Goal: Check status: Check status

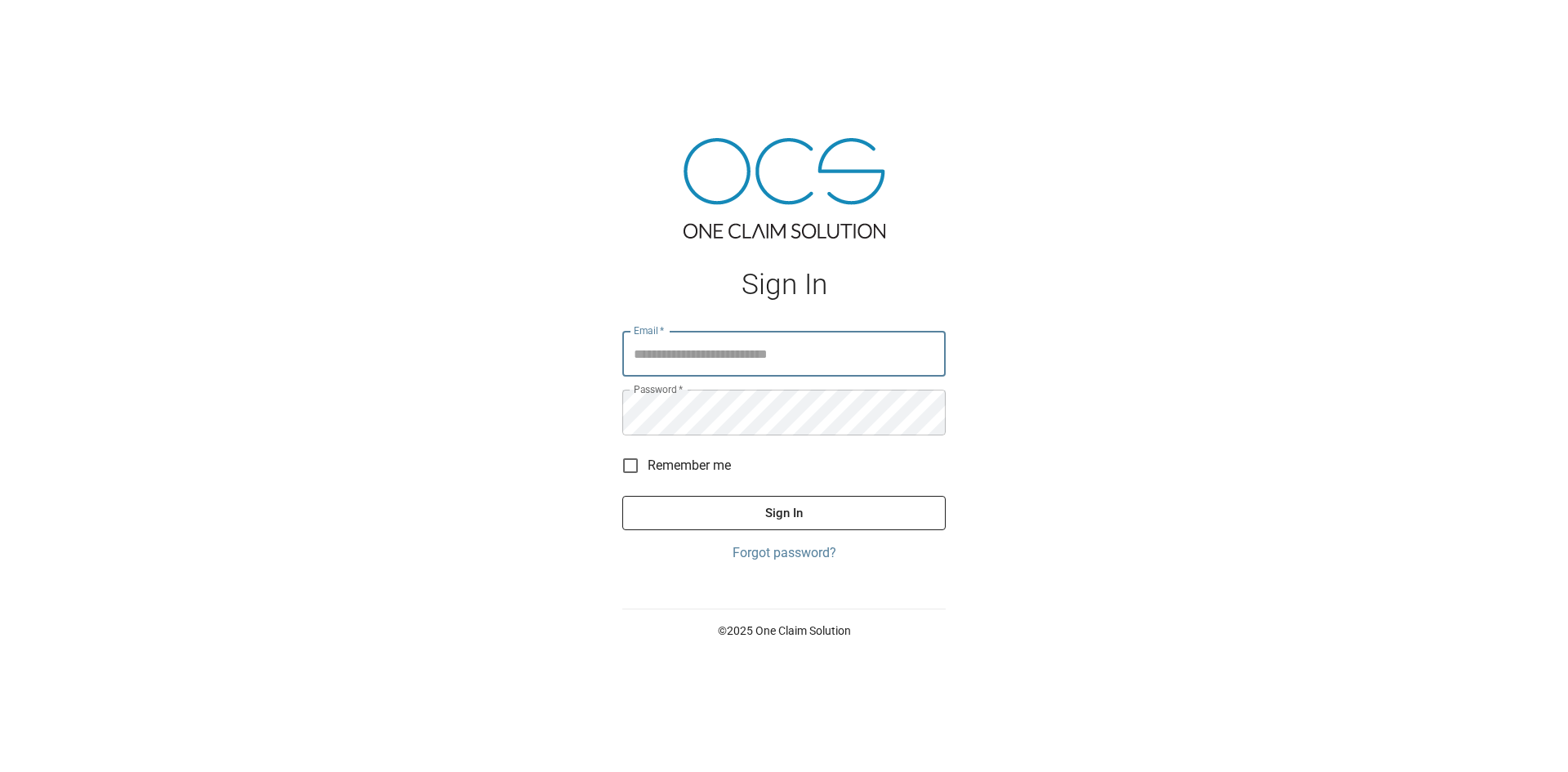
click at [735, 359] on input "Email   *" at bounding box center [784, 353] width 323 height 45
type input "**********"
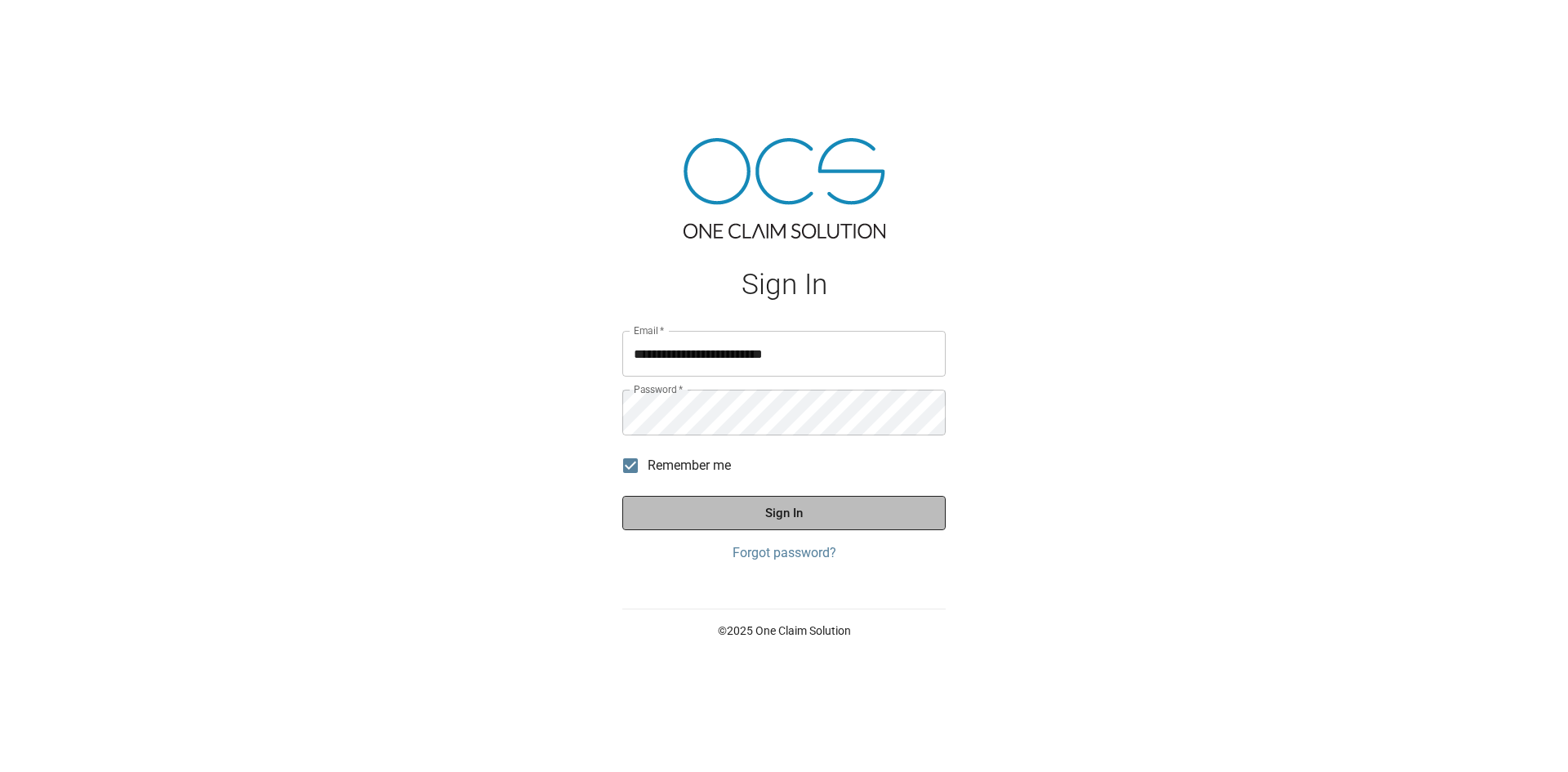
click at [736, 508] on button "Sign In" at bounding box center [784, 513] width 323 height 35
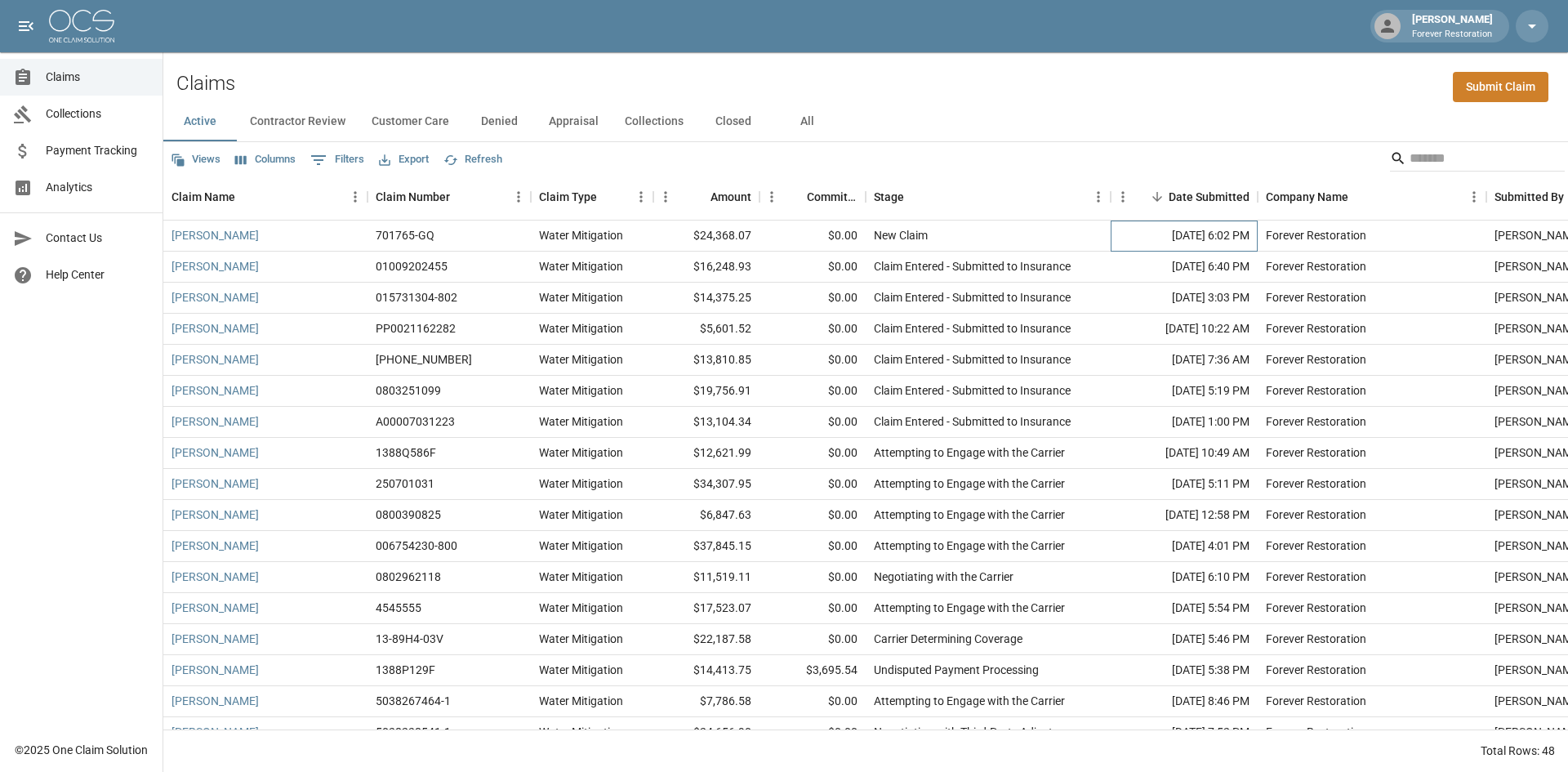
click at [1123, 234] on div "Sep 12, 2025 6:02 PM" at bounding box center [1184, 236] width 147 height 31
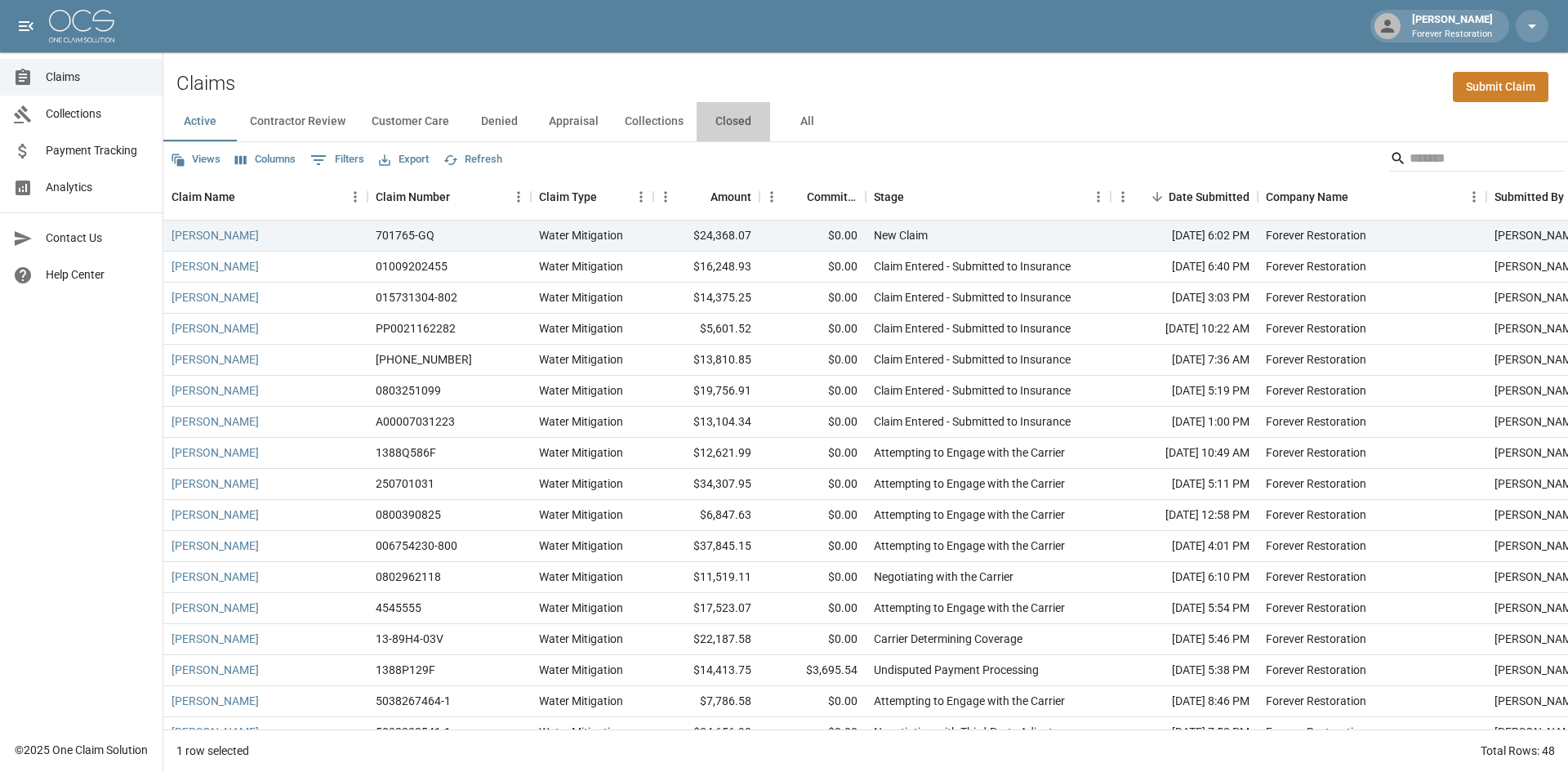
click at [723, 120] on button "Closed" at bounding box center [733, 121] width 74 height 39
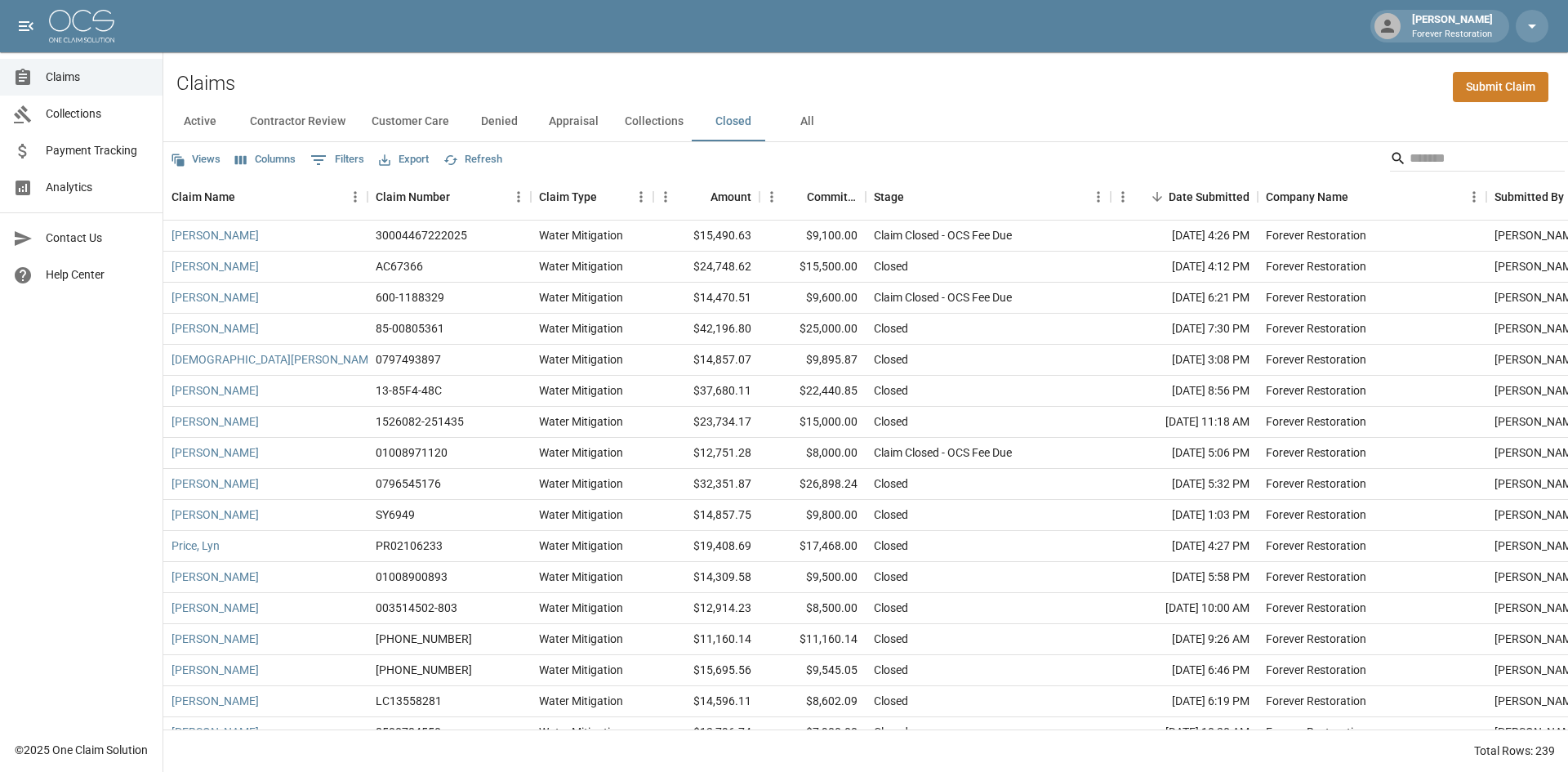
click at [660, 125] on button "Collections" at bounding box center [655, 121] width 85 height 39
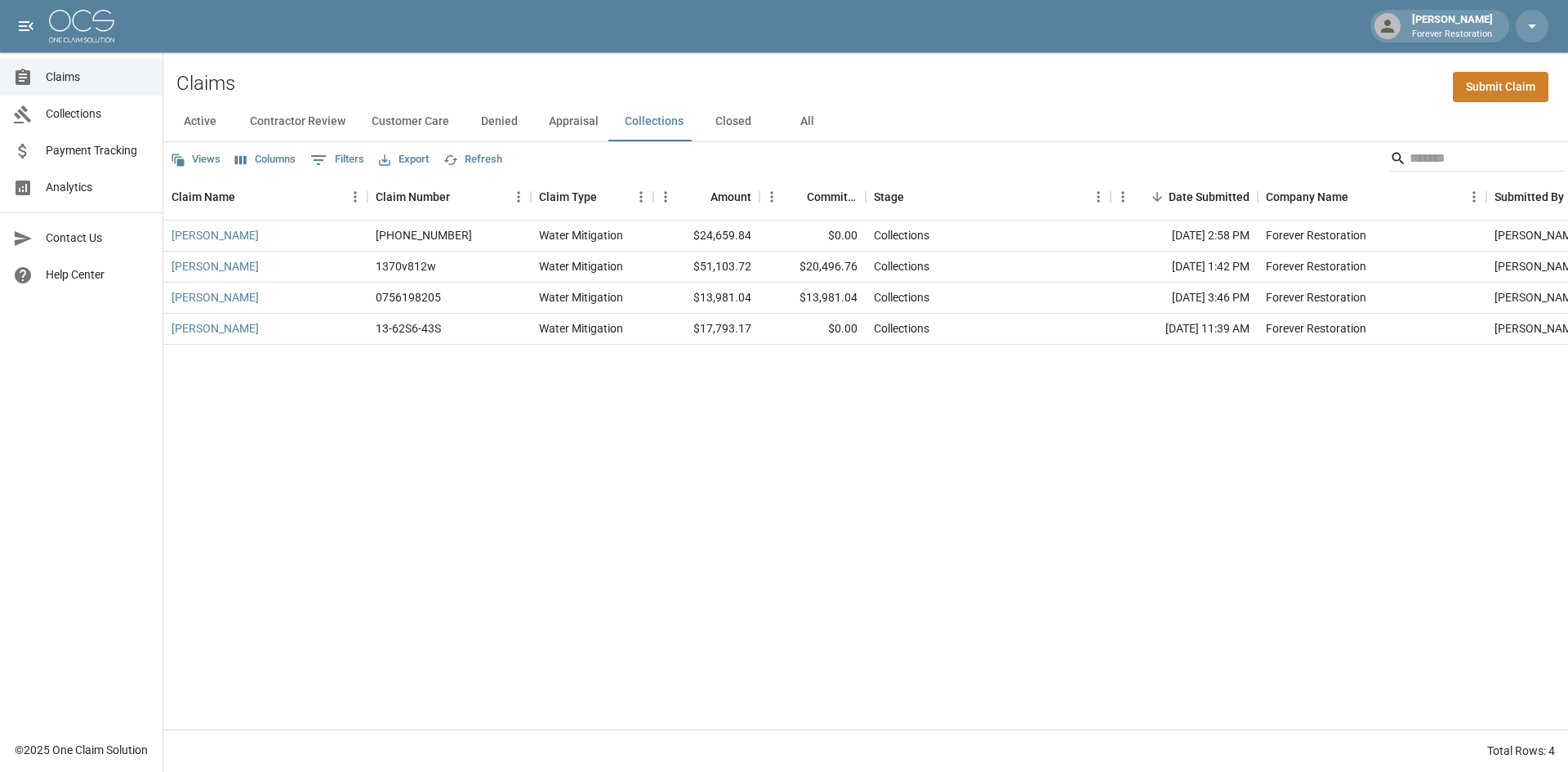
click at [574, 123] on button "Appraisal" at bounding box center [574, 121] width 76 height 39
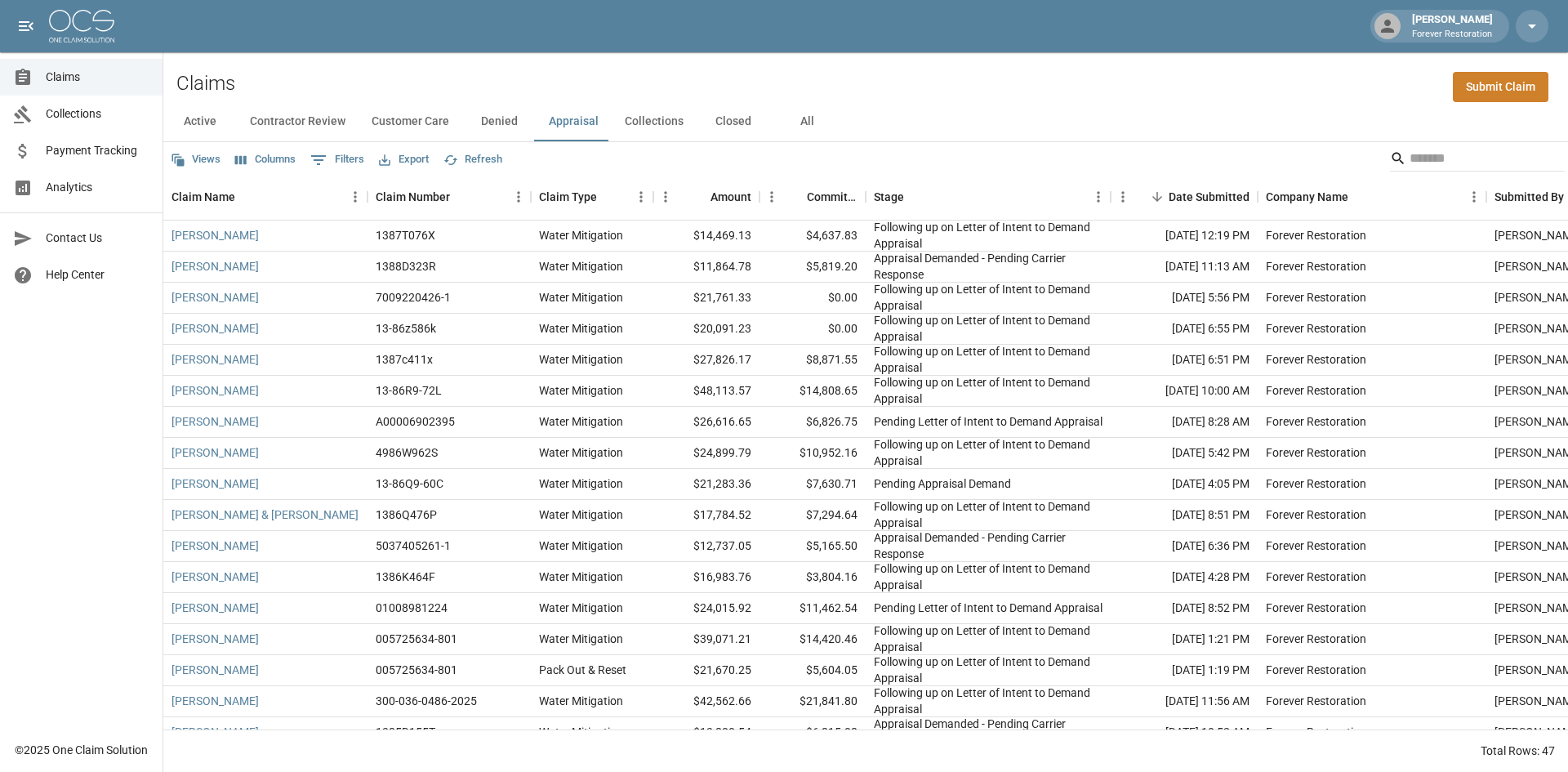
click at [412, 129] on button "Customer Care" at bounding box center [410, 121] width 104 height 39
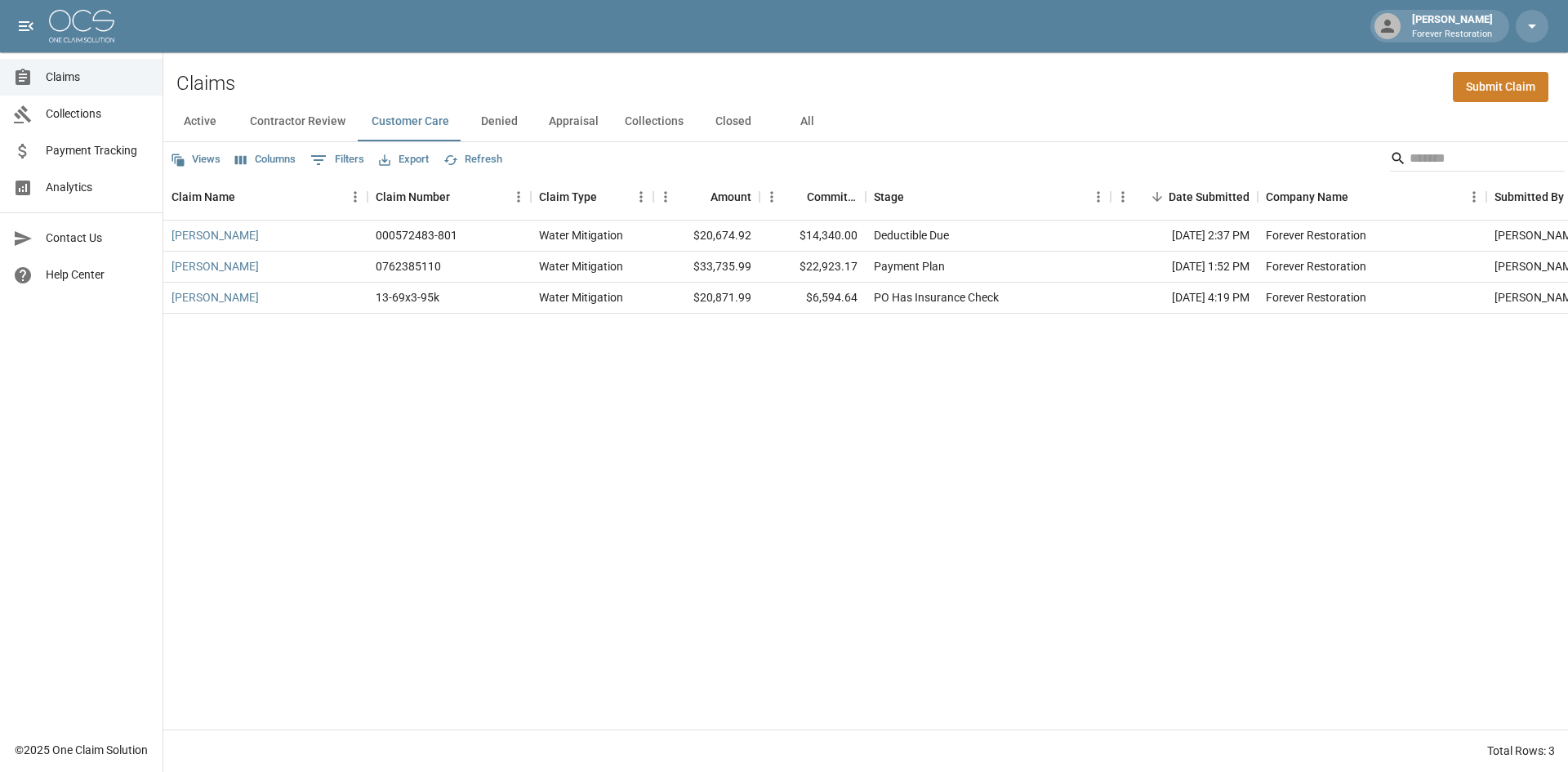
click at [321, 126] on button "Contractor Review" at bounding box center [298, 121] width 122 height 39
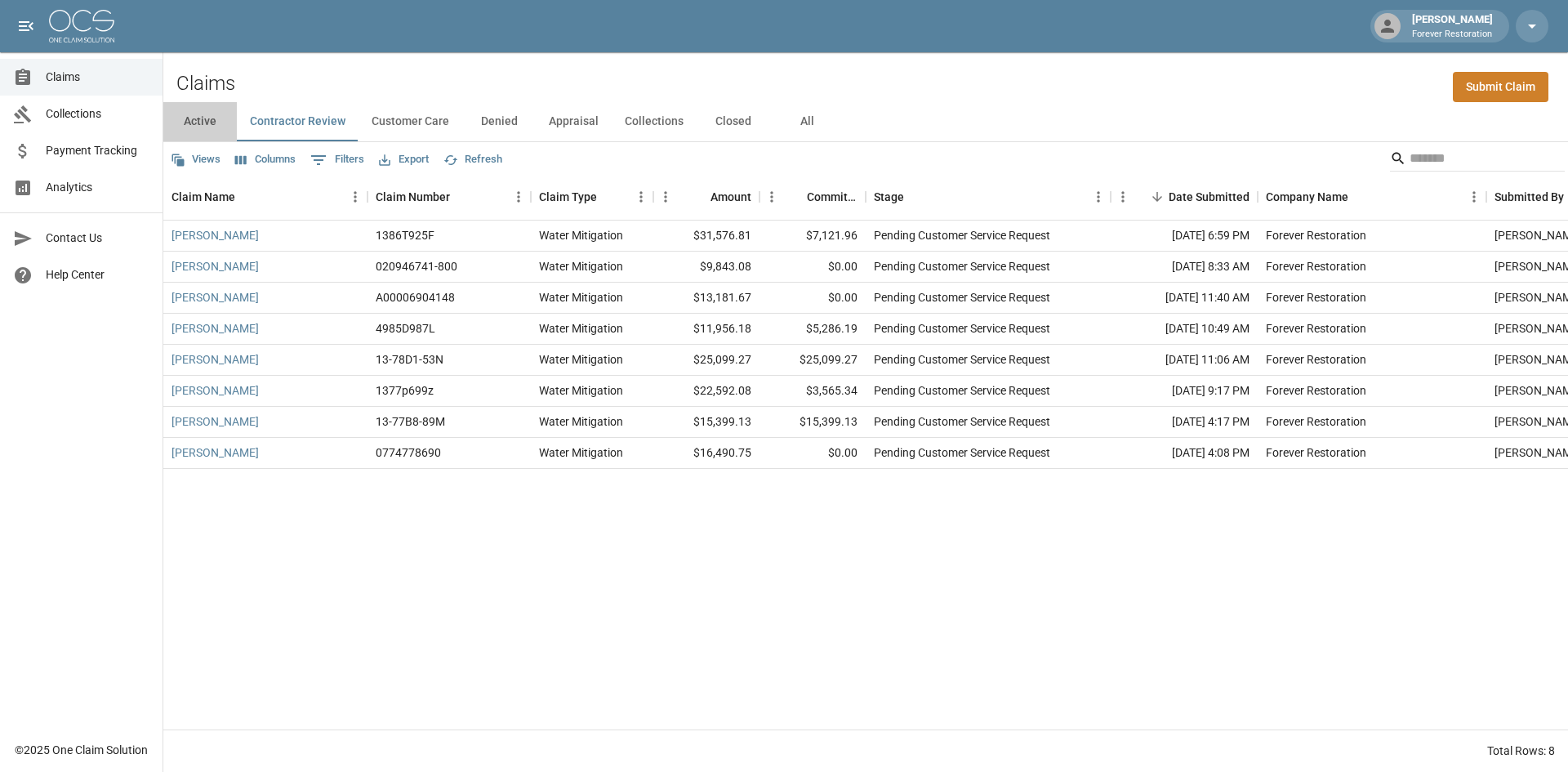
click at [190, 120] on button "Active" at bounding box center [200, 121] width 74 height 39
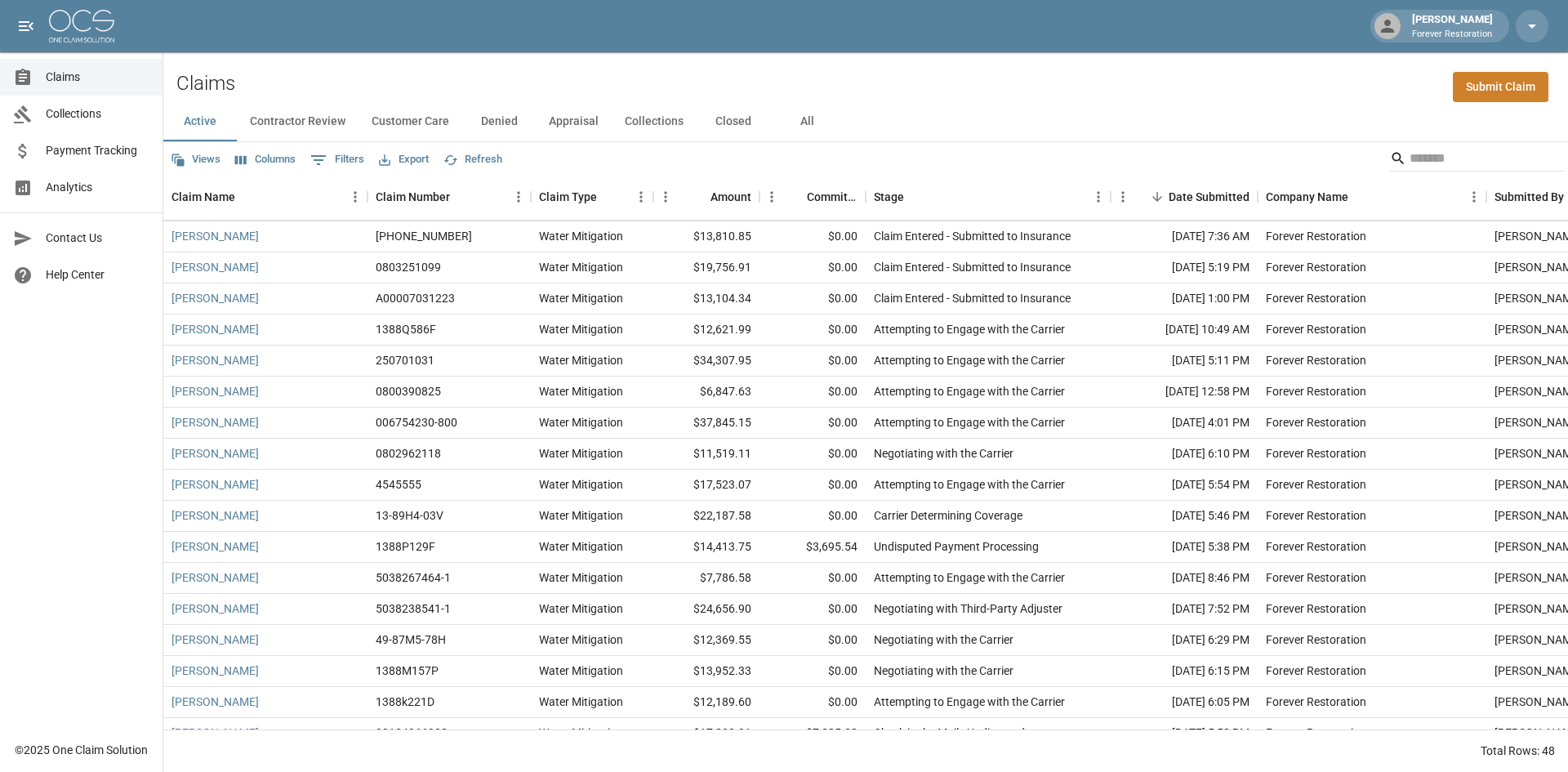
scroll to position [163, 0]
